Goal: Transaction & Acquisition: Book appointment/travel/reservation

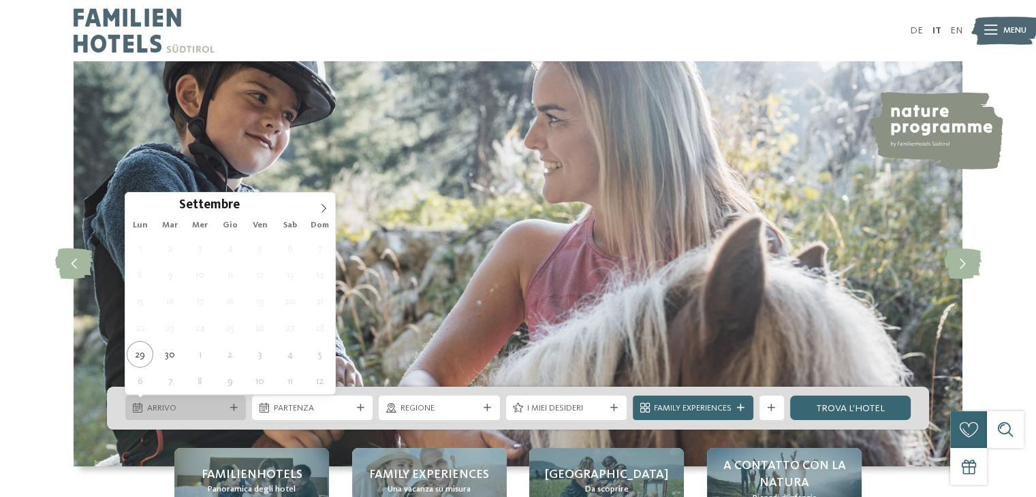
click at [223, 403] on span "Arrivo" at bounding box center [186, 409] width 78 height 12
click at [322, 206] on icon at bounding box center [324, 209] width 10 height 10
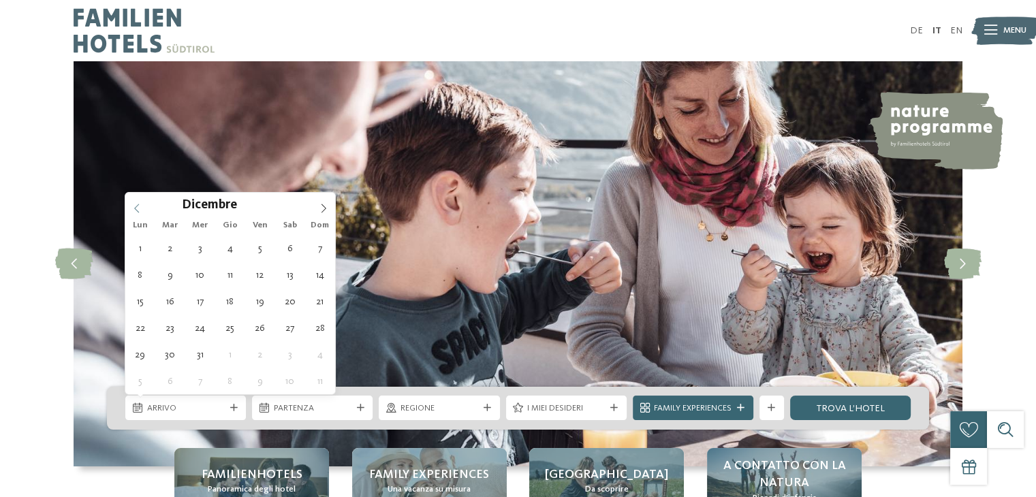
click at [135, 208] on icon at bounding box center [137, 209] width 10 height 10
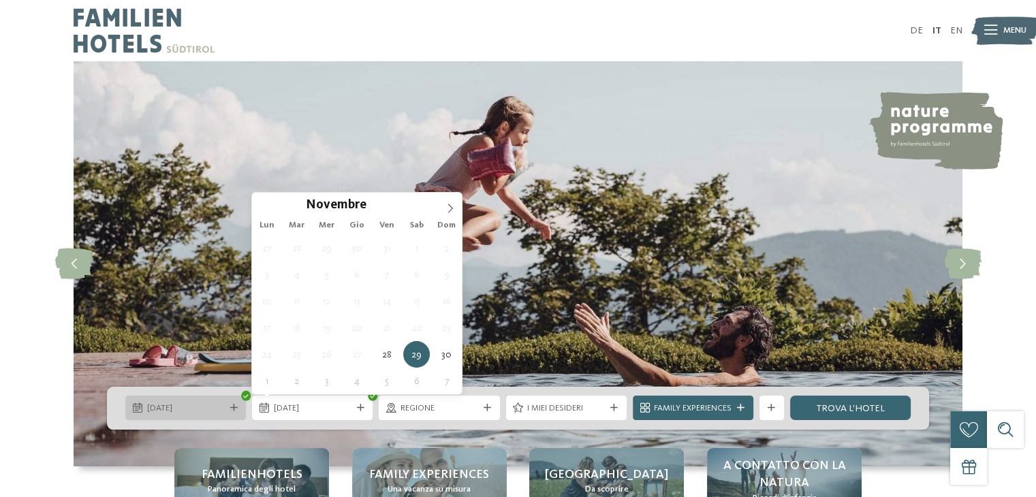
click at [169, 411] on span "[DATE]" at bounding box center [186, 409] width 78 height 12
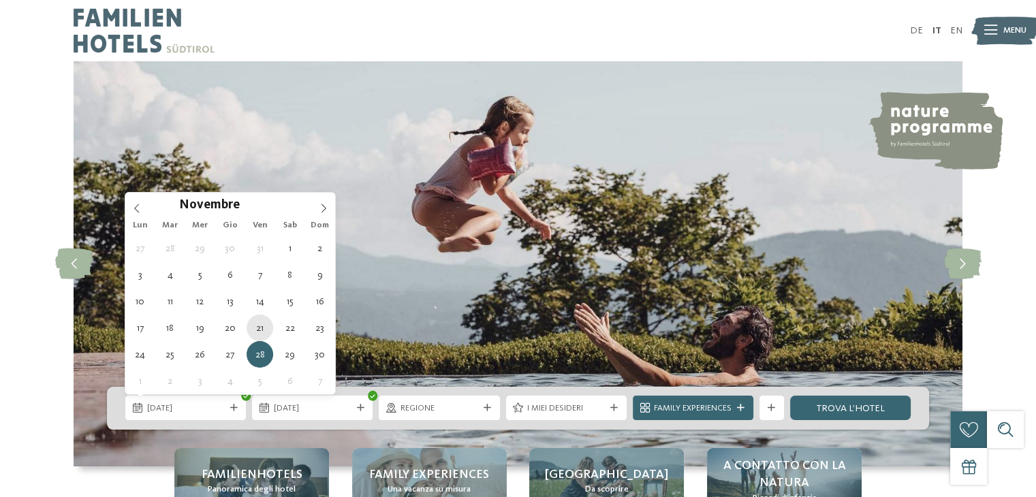
type div "[DATE]"
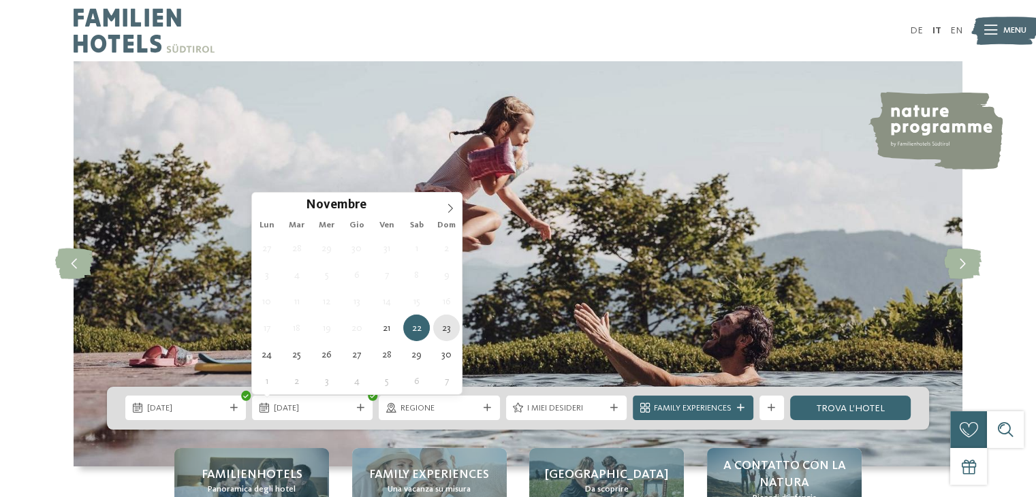
type div "[DATE]"
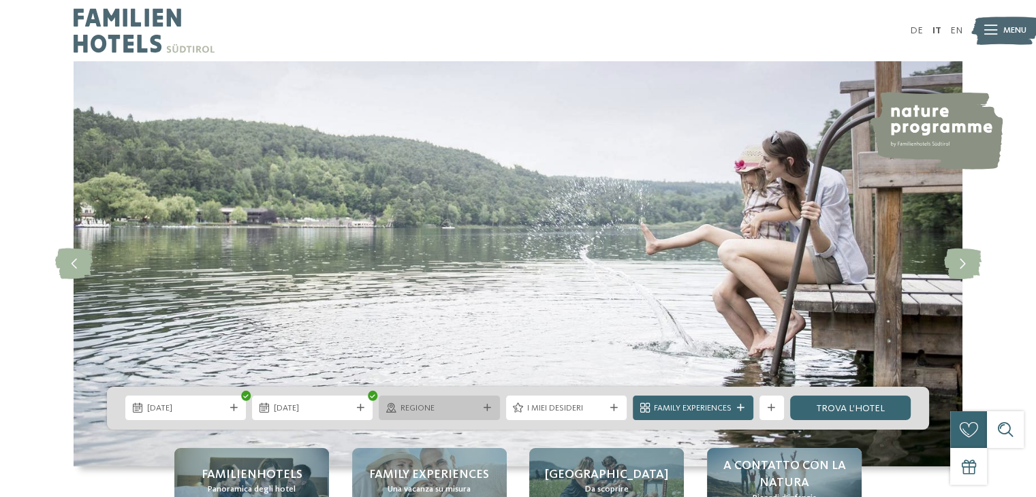
click at [449, 407] on span "Regione" at bounding box center [440, 409] width 78 height 12
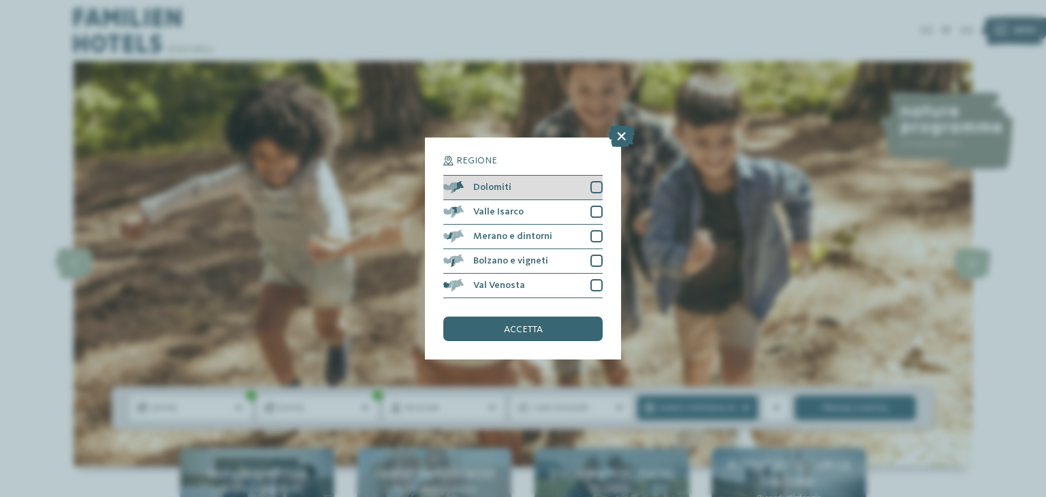
click at [518, 191] on div "Dolomiti" at bounding box center [522, 188] width 159 height 25
click at [543, 332] on div "accetta" at bounding box center [522, 329] width 159 height 25
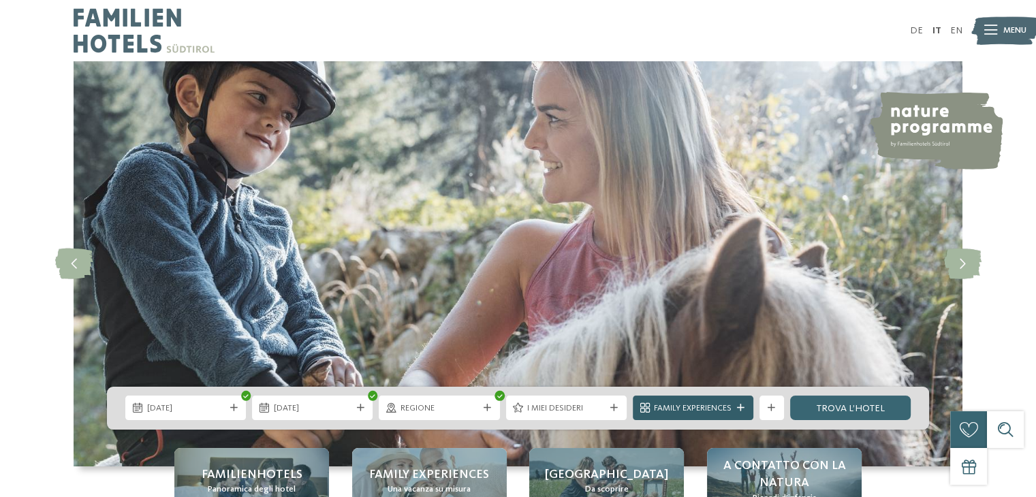
click at [720, 409] on span "Family Experiences" at bounding box center [693, 409] width 78 height 12
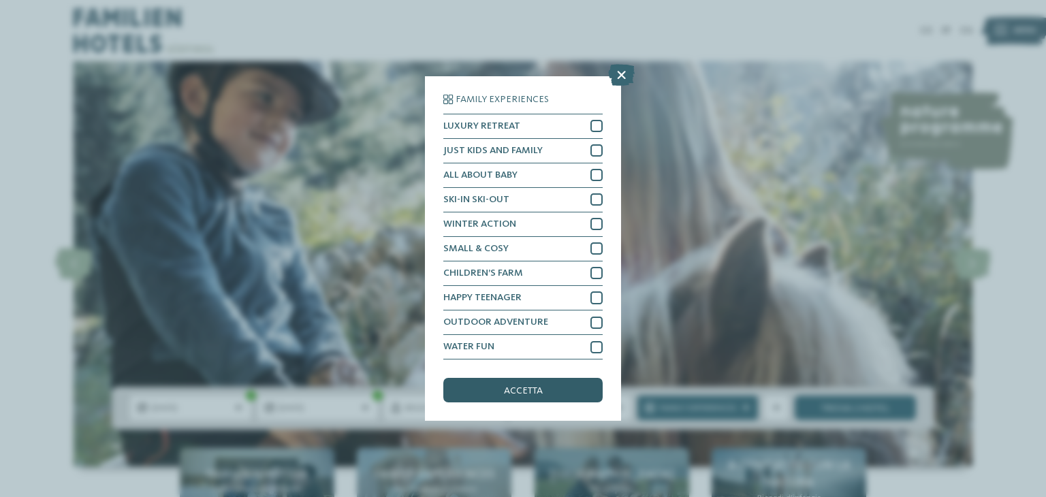
click at [528, 386] on span "accetta" at bounding box center [523, 391] width 39 height 10
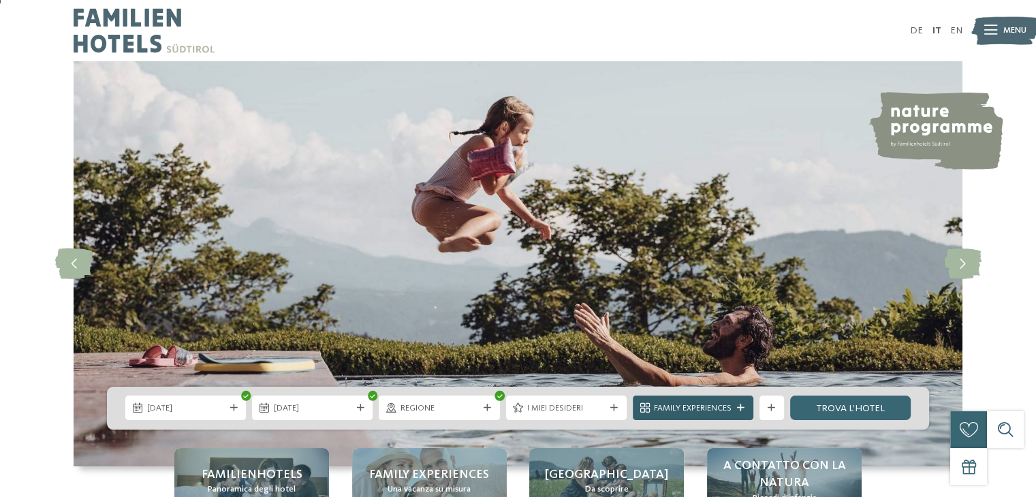
scroll to position [68, 0]
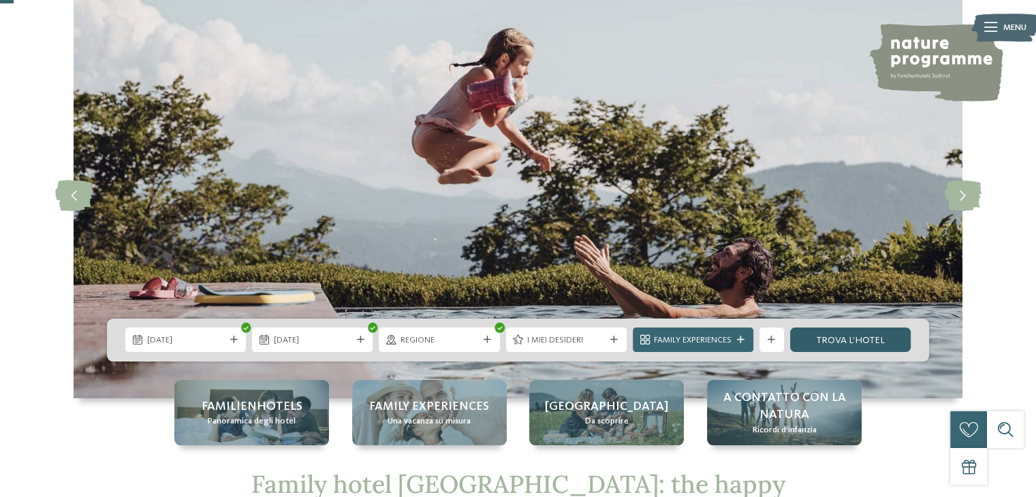
click at [836, 336] on link "trova l’hotel" at bounding box center [850, 340] width 121 height 25
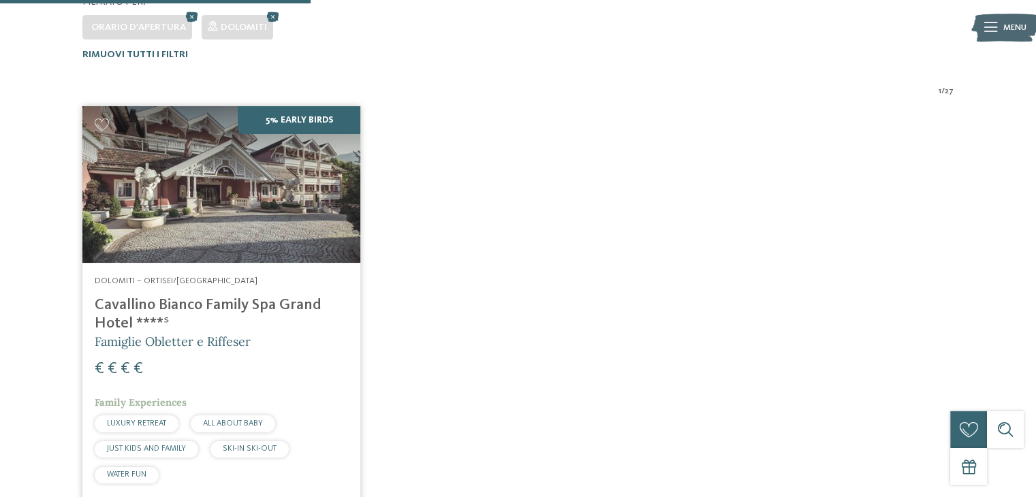
scroll to position [374, 0]
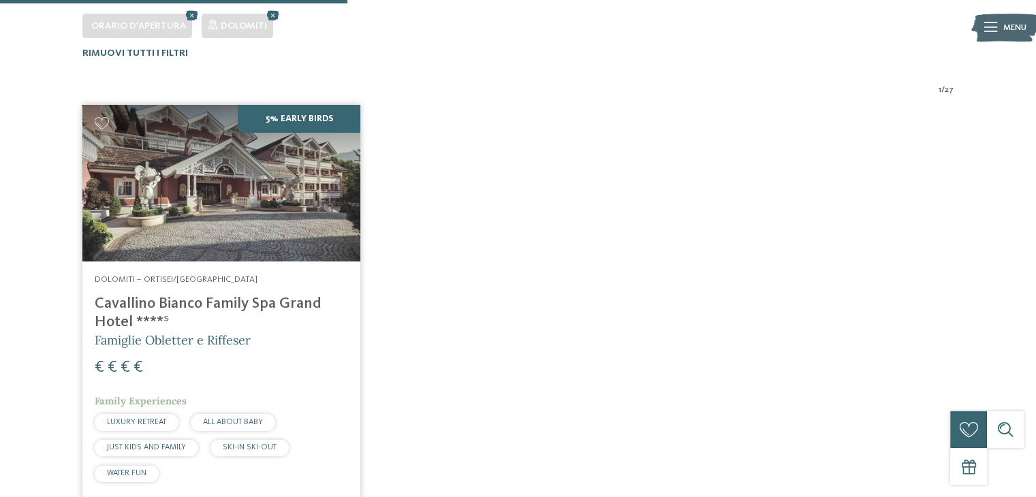
click at [223, 183] on img at bounding box center [221, 183] width 278 height 157
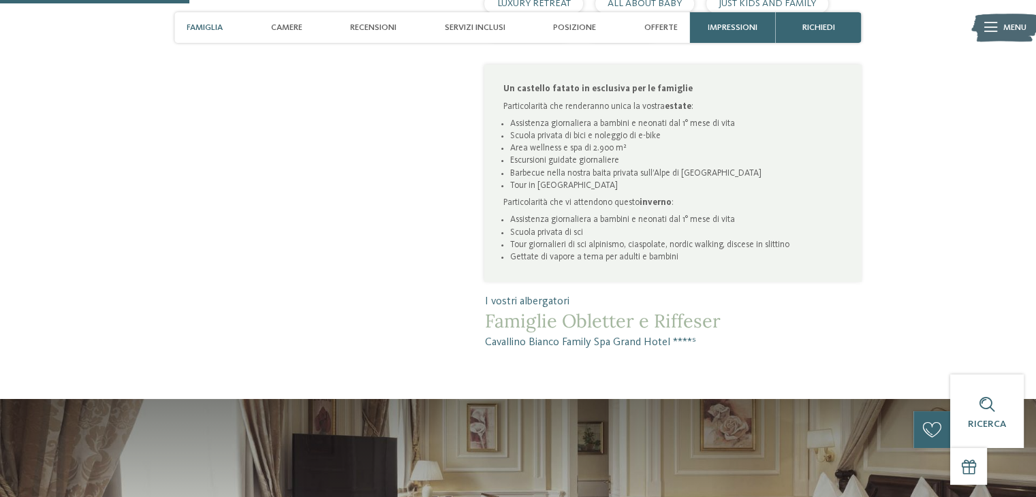
scroll to position [817, 0]
